Goal: Check status

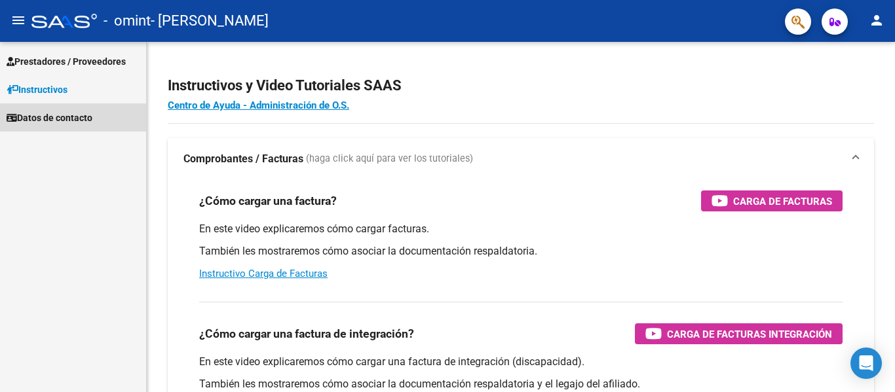
click at [64, 122] on span "Datos de contacto" at bounding box center [50, 118] width 86 height 14
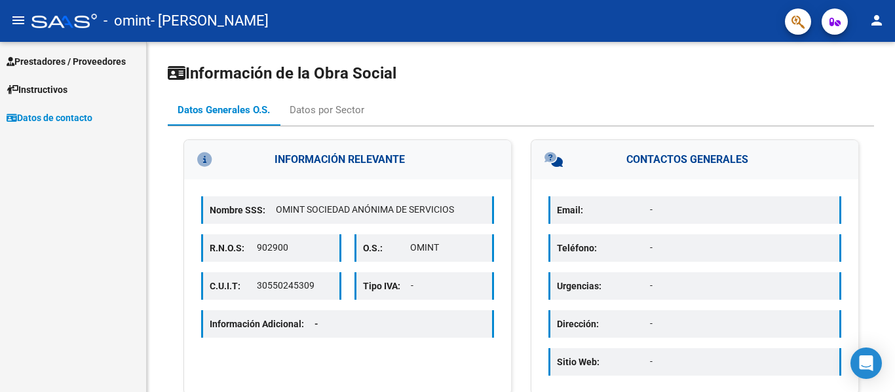
click at [872, 26] on mat-icon "person" at bounding box center [876, 20] width 16 height 16
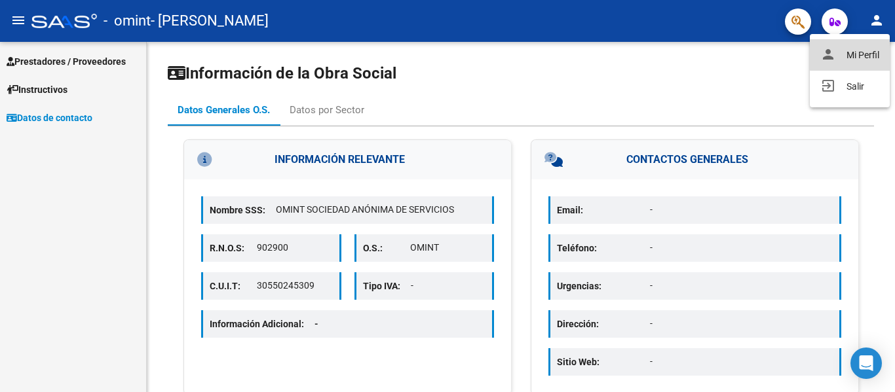
click at [870, 54] on button "person Mi Perfil" at bounding box center [849, 54] width 80 height 31
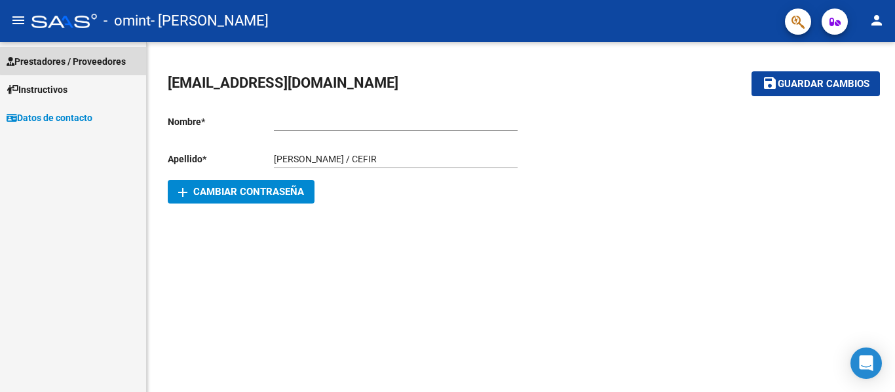
click at [78, 60] on span "Prestadores / Proveedores" at bounding box center [66, 61] width 119 height 14
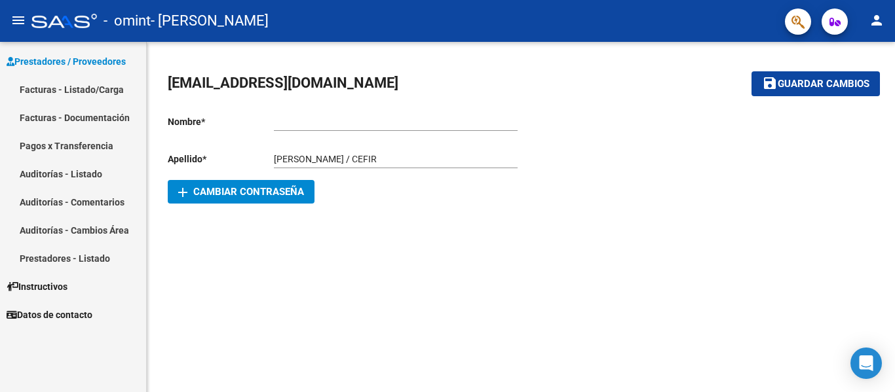
click at [108, 90] on link "Facturas - Listado/Carga" at bounding box center [73, 89] width 146 height 28
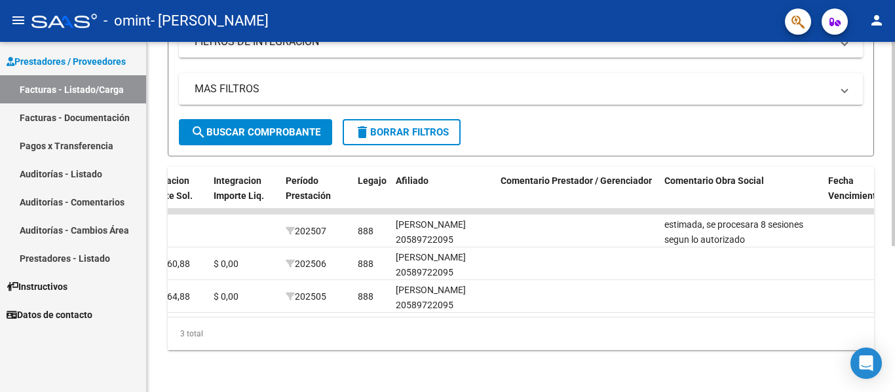
scroll to position [0, 1597]
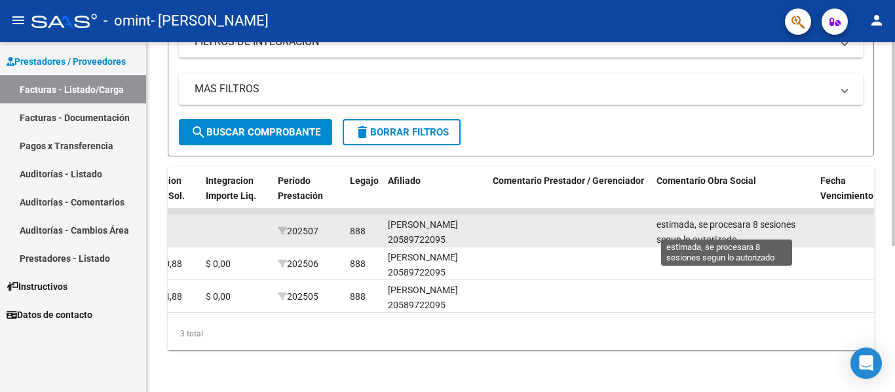
click at [734, 219] on span "estimada, se procesara 8 sesiones segun lo autorizado" at bounding box center [725, 232] width 139 height 26
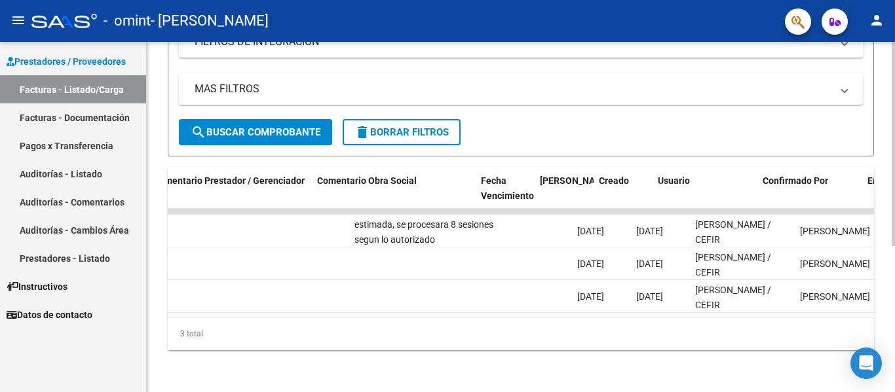
scroll to position [0, 2055]
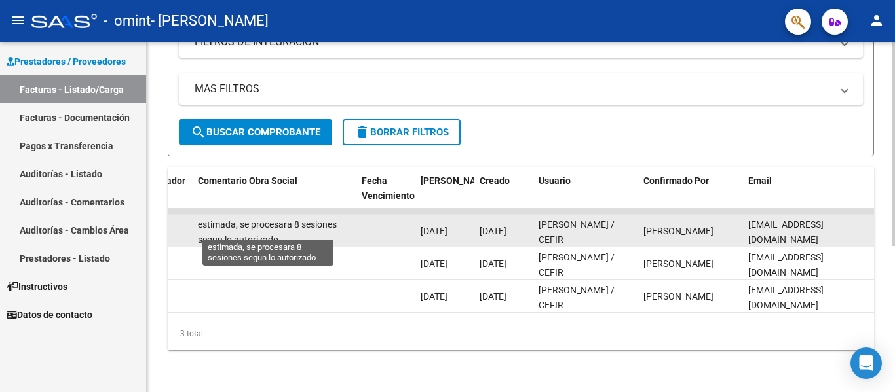
click at [279, 219] on span "estimada, se procesara 8 sesiones segun lo autorizado" at bounding box center [267, 232] width 139 height 26
click at [320, 219] on span "estimada, se procesara 8 sesiones segun lo autorizado" at bounding box center [267, 232] width 139 height 26
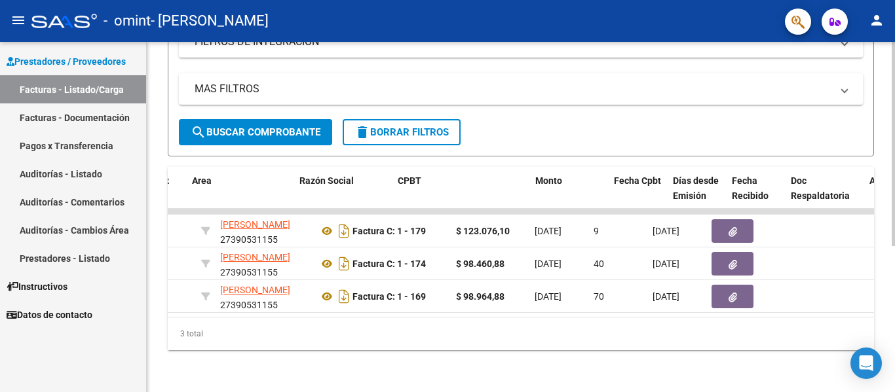
scroll to position [0, 0]
